Goal: Task Accomplishment & Management: Use online tool/utility

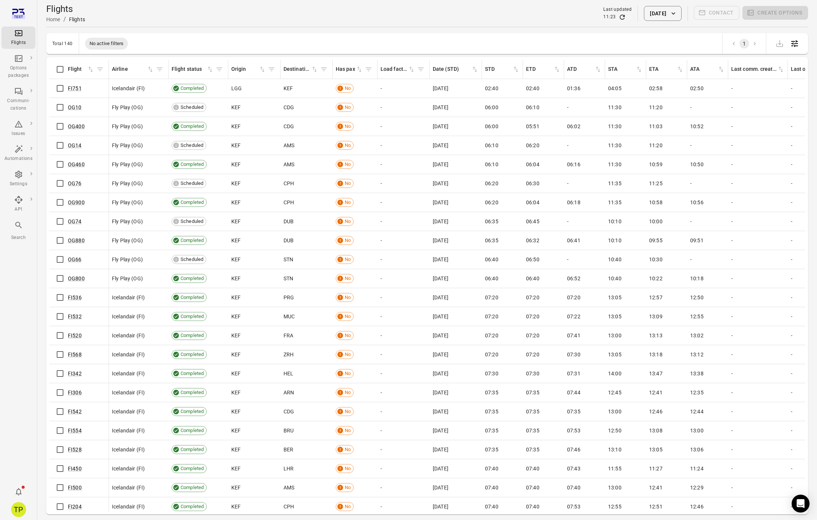
click at [22, 510] on div "TP" at bounding box center [18, 509] width 15 height 15
click at [43, 508] on button "Log out" at bounding box center [57, 508] width 56 height 14
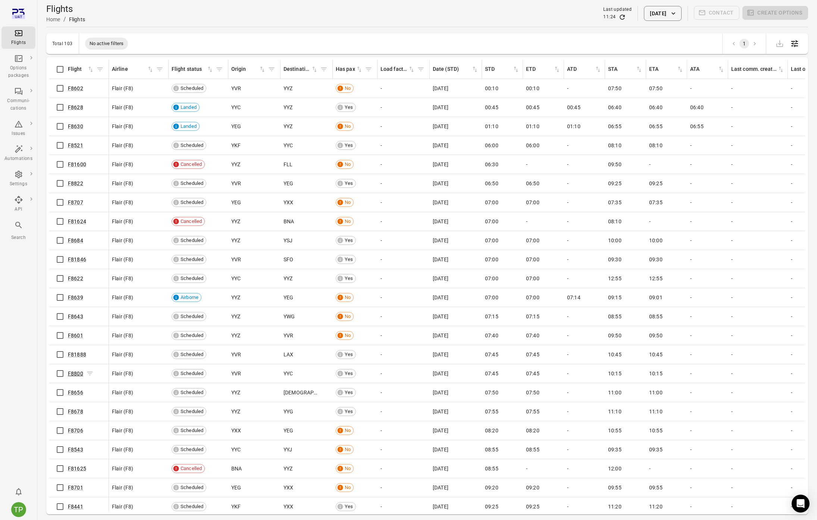
click at [74, 372] on link "F8800" at bounding box center [75, 374] width 15 height 6
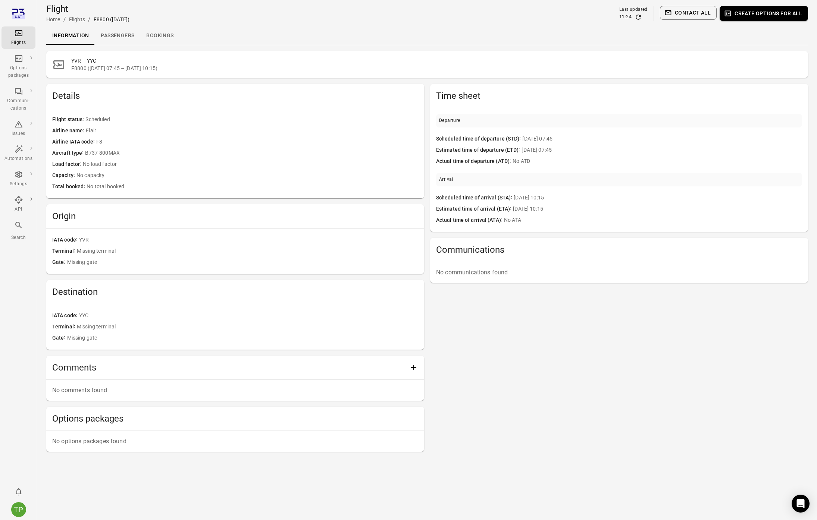
click at [767, 12] on button "Create options for all" at bounding box center [763, 13] width 88 height 15
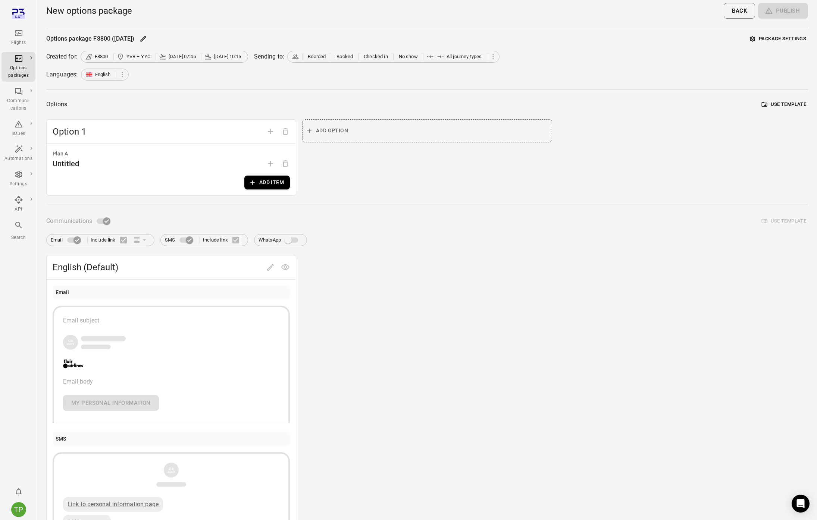
click at [266, 183] on button "Add item" at bounding box center [266, 183] width 45 height 14
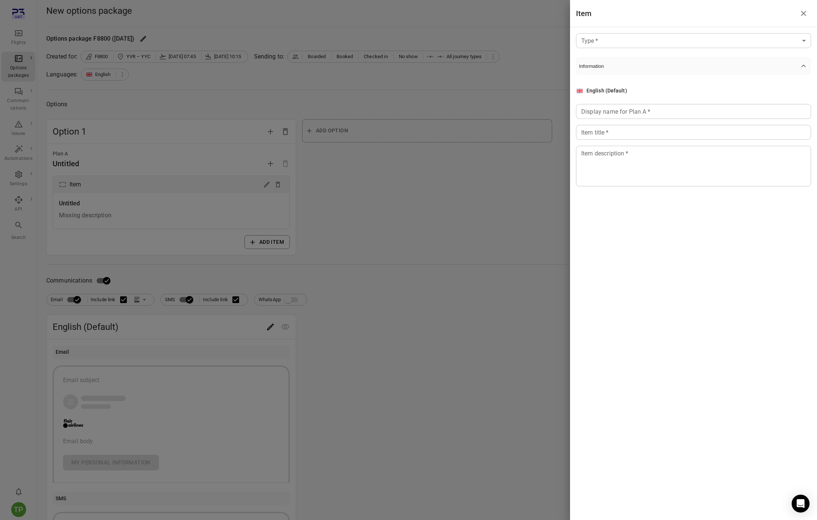
click at [603, 34] on body "Flights Options packages Communi-cations Issues Automations Settings API Search…" at bounding box center [408, 319] width 817 height 638
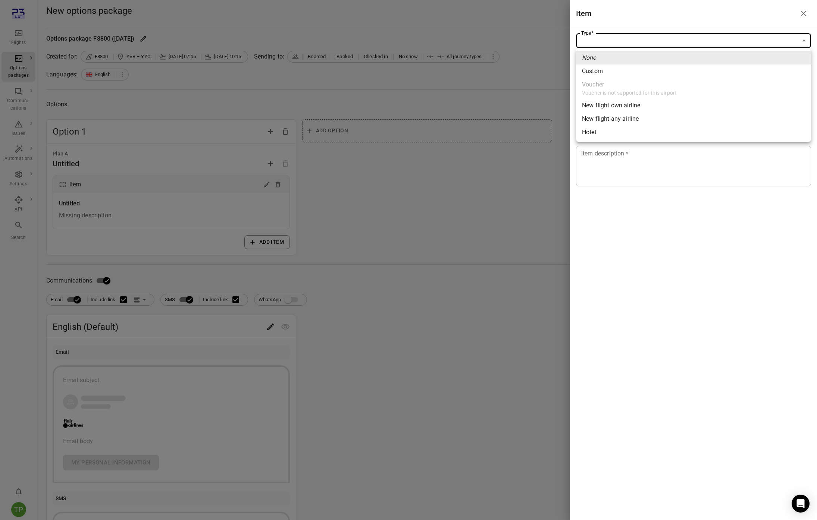
click at [600, 105] on div "New flight own airline" at bounding box center [611, 105] width 58 height 9
type input "**********"
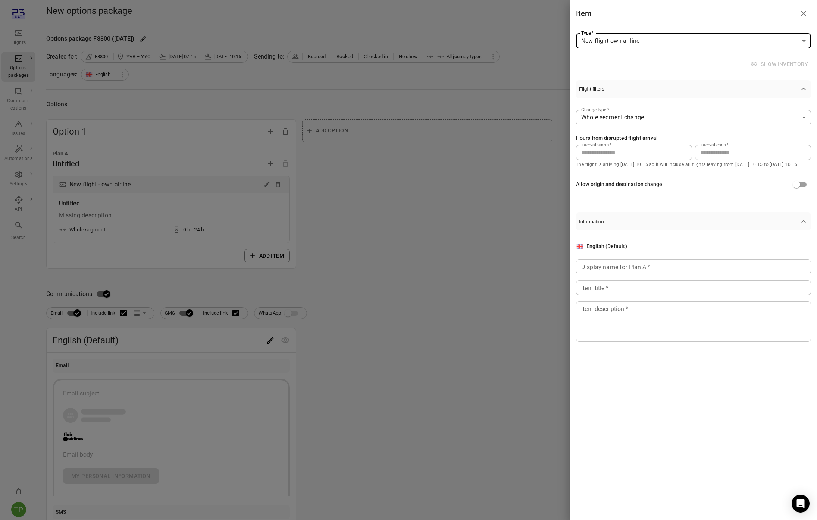
click at [803, 15] on icon "Close drawer" at bounding box center [803, 13] width 9 height 9
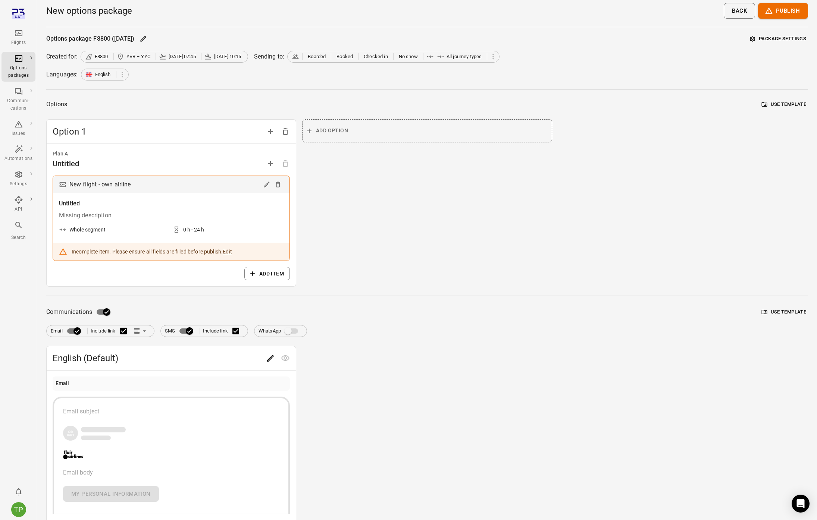
click at [15, 44] on div "Flights" at bounding box center [18, 42] width 28 height 7
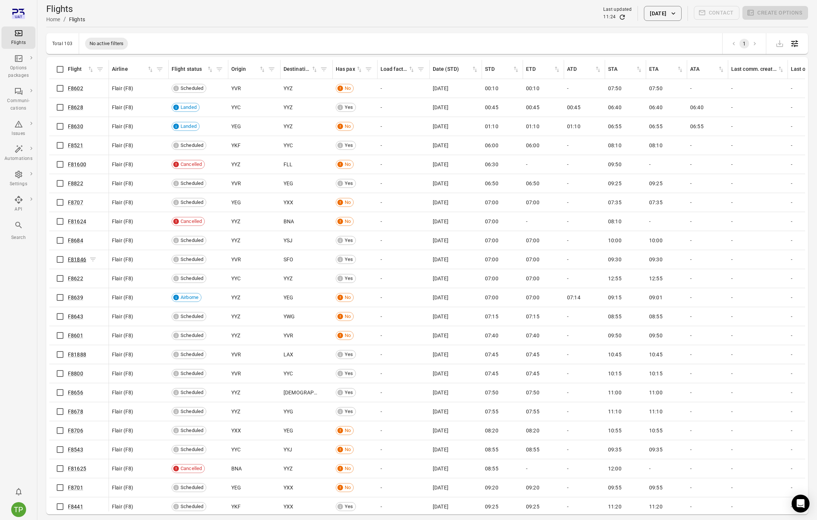
click at [78, 258] on link "F81846" at bounding box center [77, 260] width 18 height 6
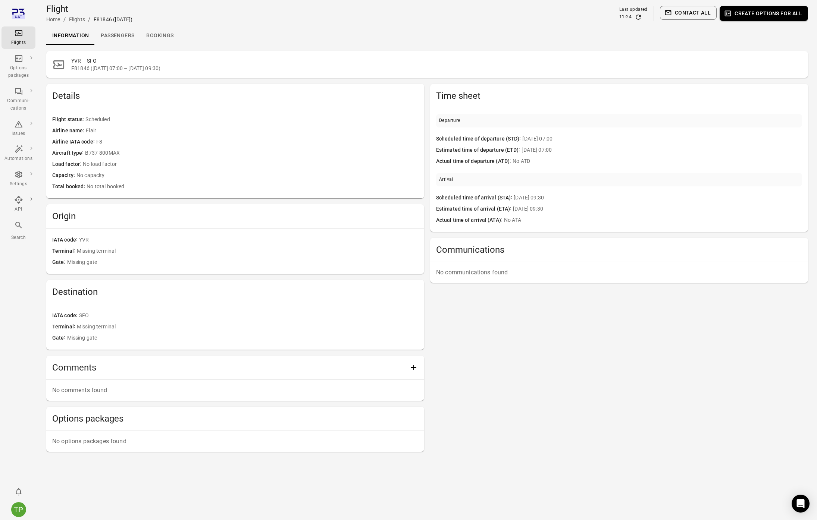
click at [126, 35] on link "Passengers" at bounding box center [117, 36] width 45 height 18
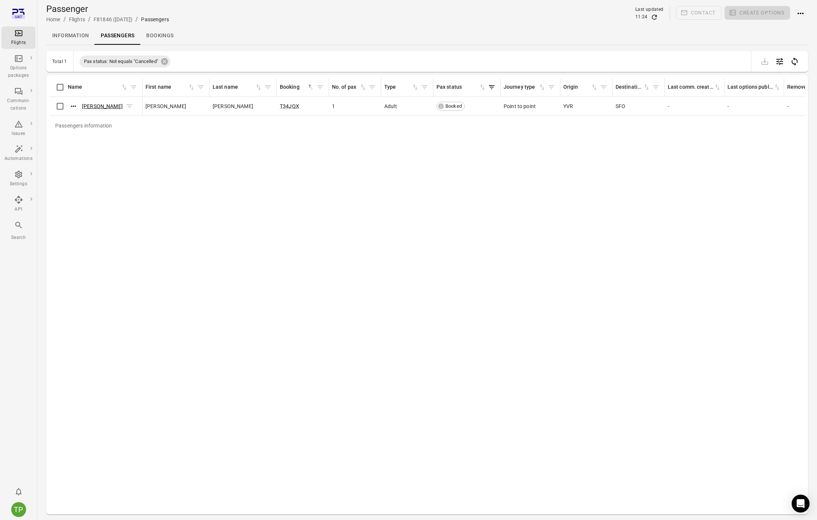
click at [105, 106] on link "KATHERINE MILLER" at bounding box center [102, 106] width 41 height 6
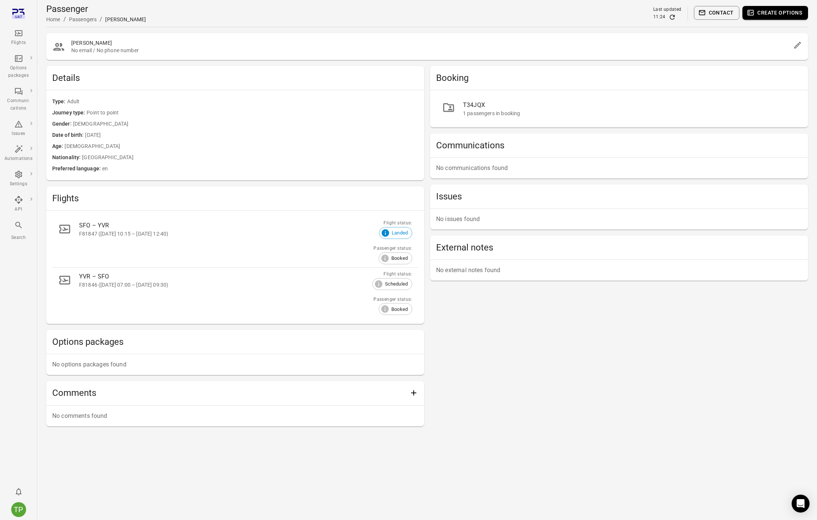
click at [772, 13] on button "Create options" at bounding box center [775, 13] width 66 height 14
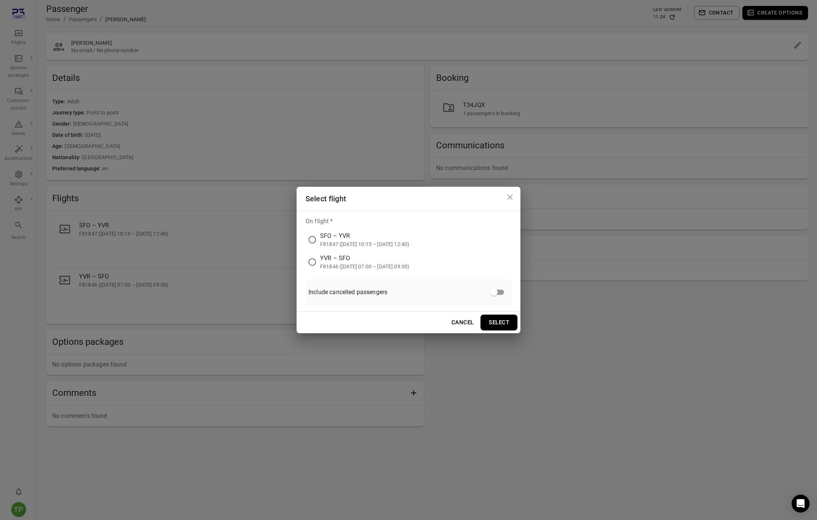
click at [333, 261] on div "YVR – SFO" at bounding box center [364, 258] width 89 height 9
click at [499, 328] on button "Select" at bounding box center [498, 323] width 37 height 16
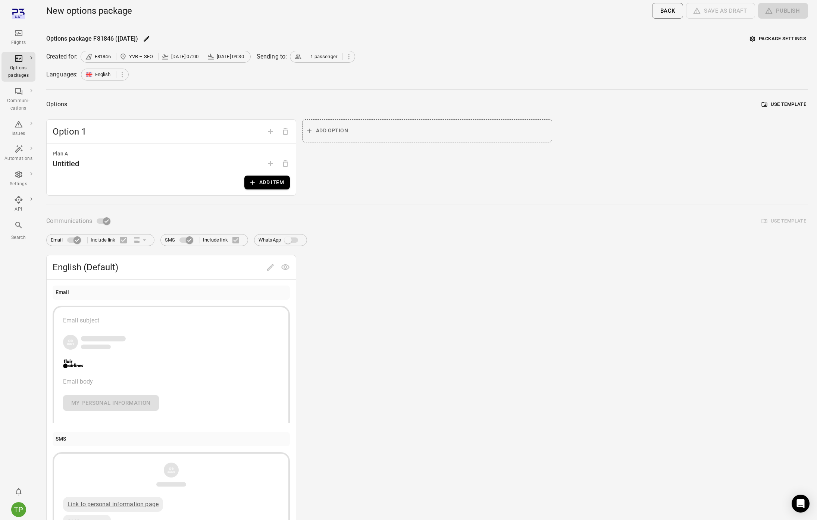
click at [264, 180] on button "Add item" at bounding box center [266, 183] width 45 height 14
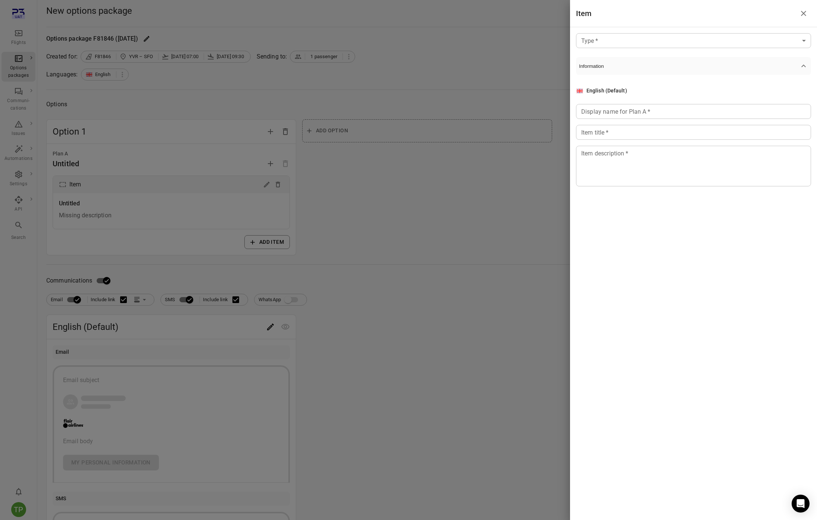
click at [615, 37] on body "Flights Options packages Communi-cations Issues Automations Settings API Search…" at bounding box center [408, 319] width 817 height 638
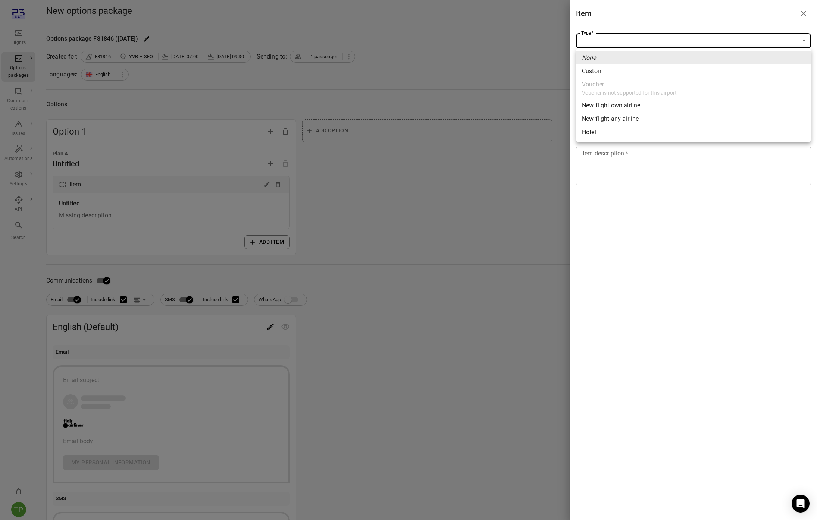
click at [603, 107] on div "New flight own airline" at bounding box center [611, 105] width 58 height 9
type input "**********"
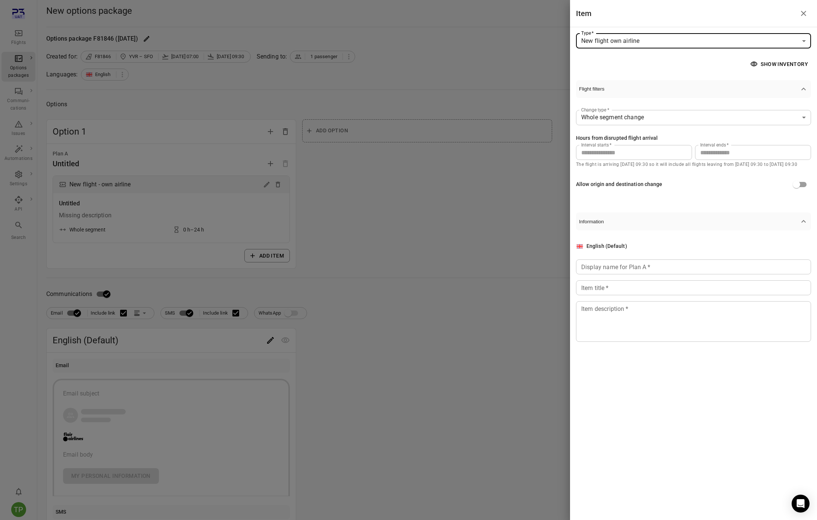
click at [773, 65] on button "Show inventory" at bounding box center [779, 64] width 62 height 14
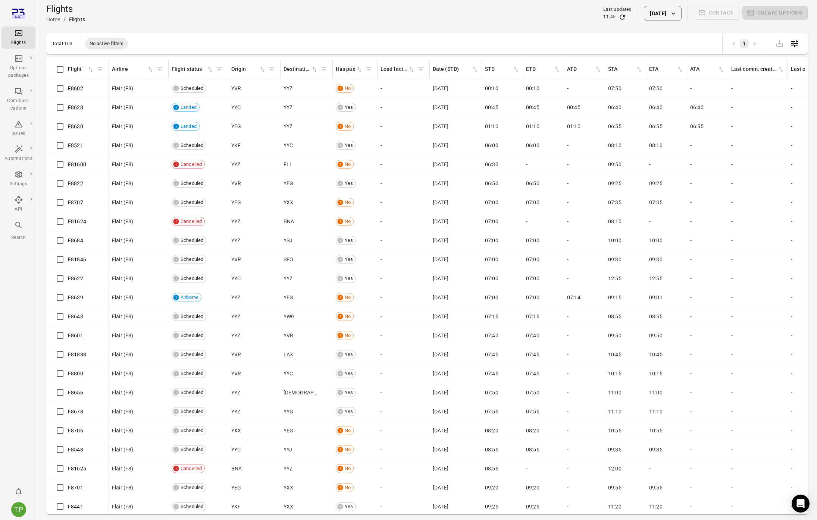
click at [644, 15] on button "[DATE]" at bounding box center [662, 13] width 37 height 15
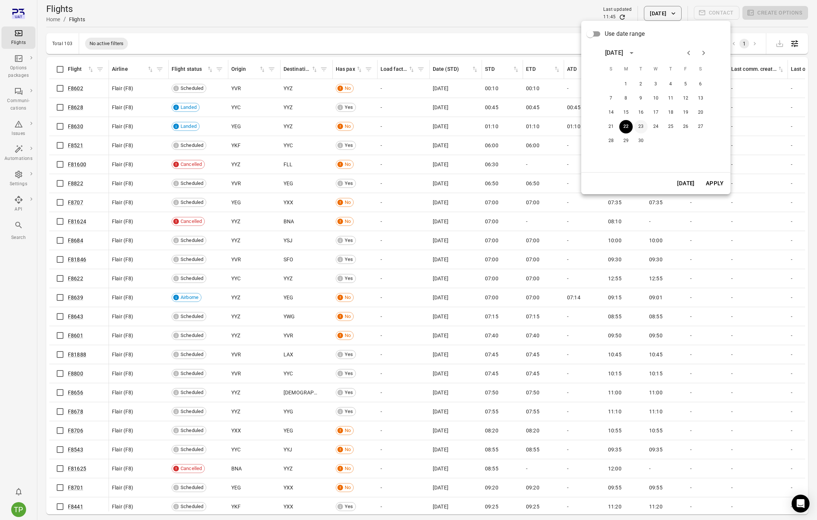
click at [641, 125] on button "23" at bounding box center [640, 126] width 13 height 13
click at [710, 183] on button "Apply" at bounding box center [714, 184] width 26 height 16
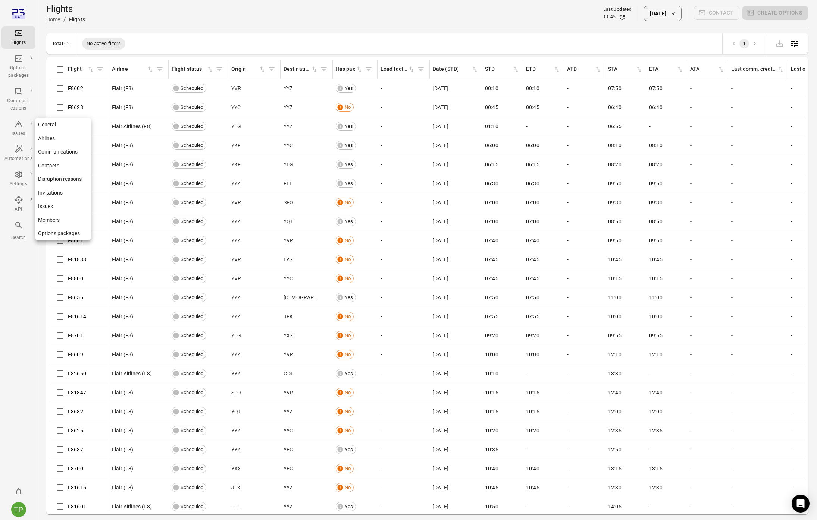
click at [53, 123] on link "General" at bounding box center [63, 125] width 56 height 14
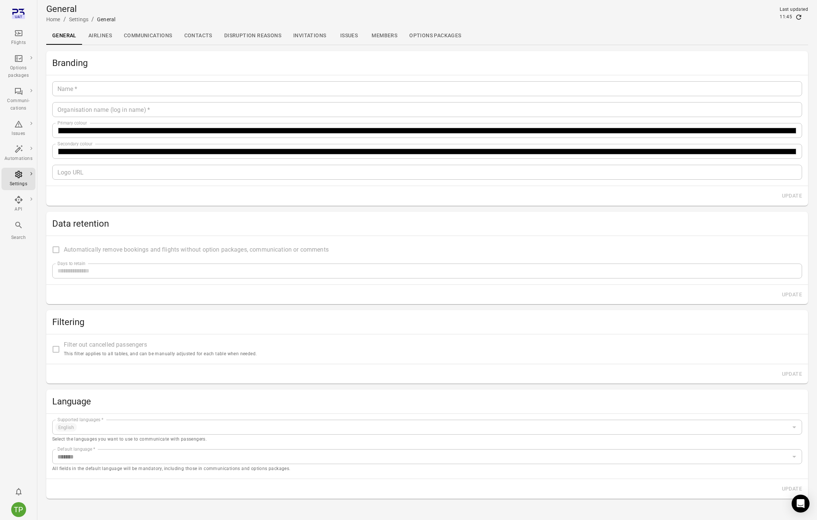
type input "*****"
type input "********"
type input "*******"
type input "**********"
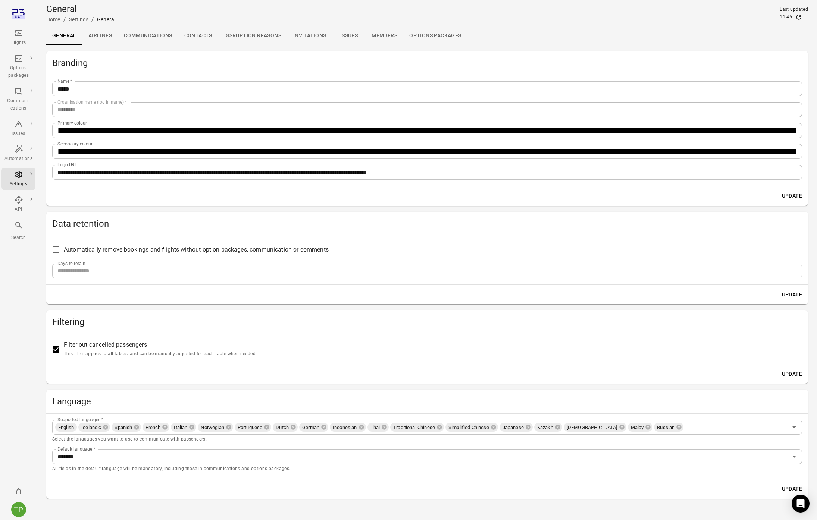
click at [19, 40] on div "Flights" at bounding box center [18, 42] width 28 height 7
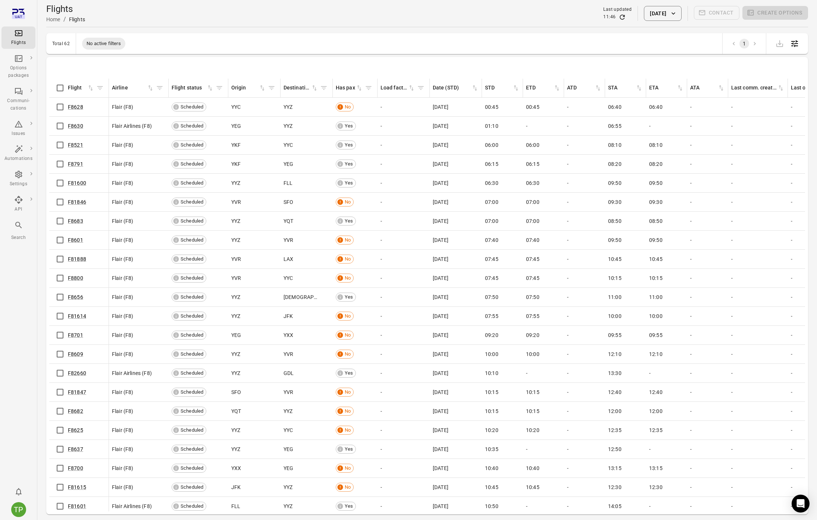
scroll to position [150, 0]
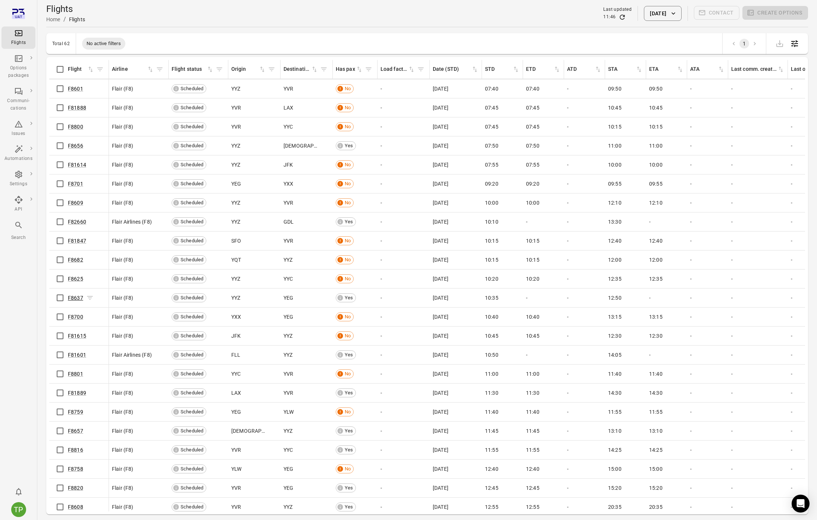
click at [81, 299] on link "F8637" at bounding box center [75, 298] width 15 height 6
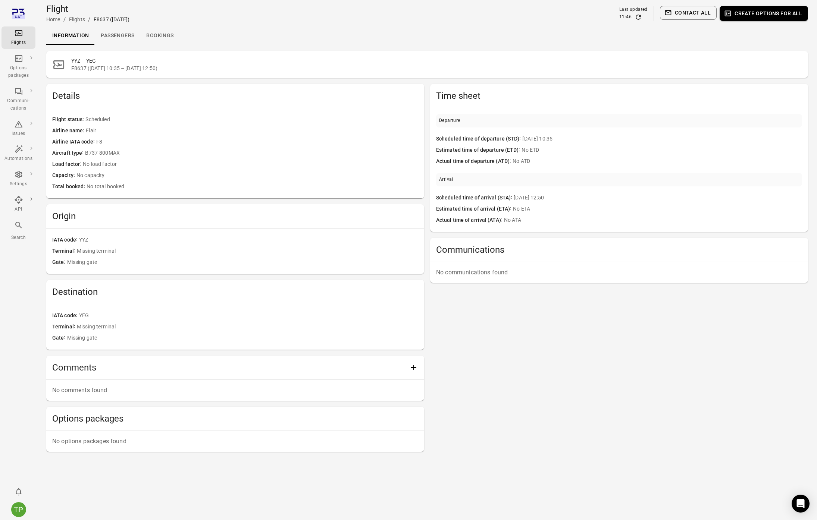
click at [122, 39] on link "Passengers" at bounding box center [117, 36] width 45 height 18
